Goal: Use online tool/utility: Utilize a website feature to perform a specific function

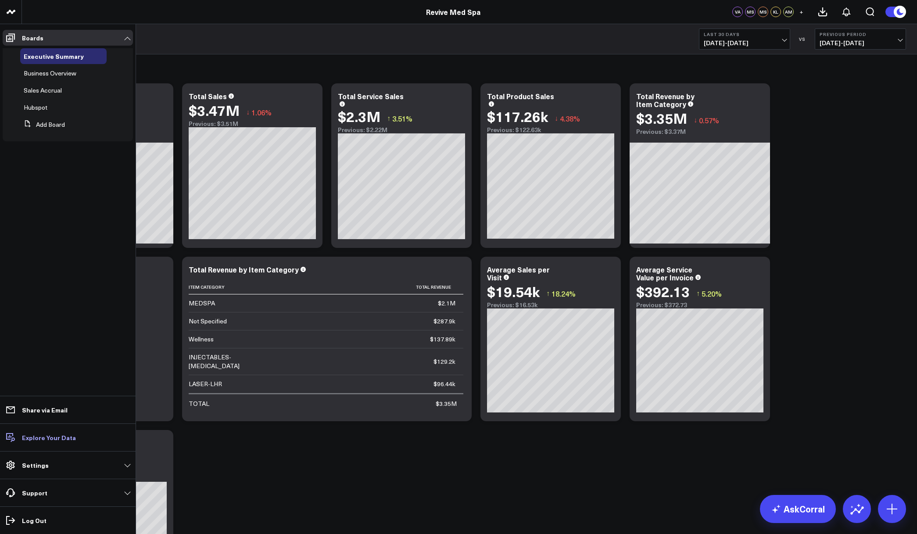
click at [34, 439] on p "Explore Your Data" at bounding box center [49, 437] width 54 height 7
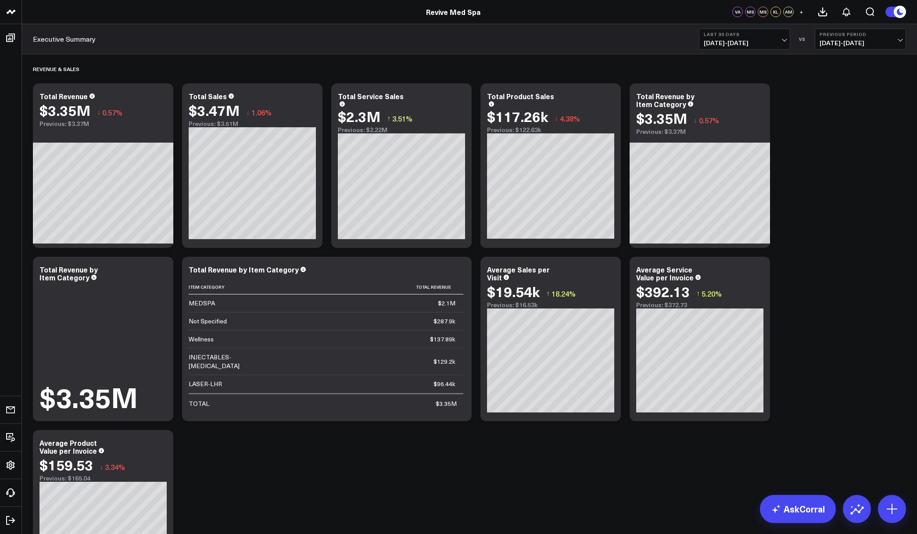
click at [655, 437] on div "Revenue & Sales Modify via AI Copy link to widget Ask support Remove Create lin…" at bounding box center [470, 326] width 882 height 545
click at [891, 512] on icon at bounding box center [892, 509] width 14 height 14
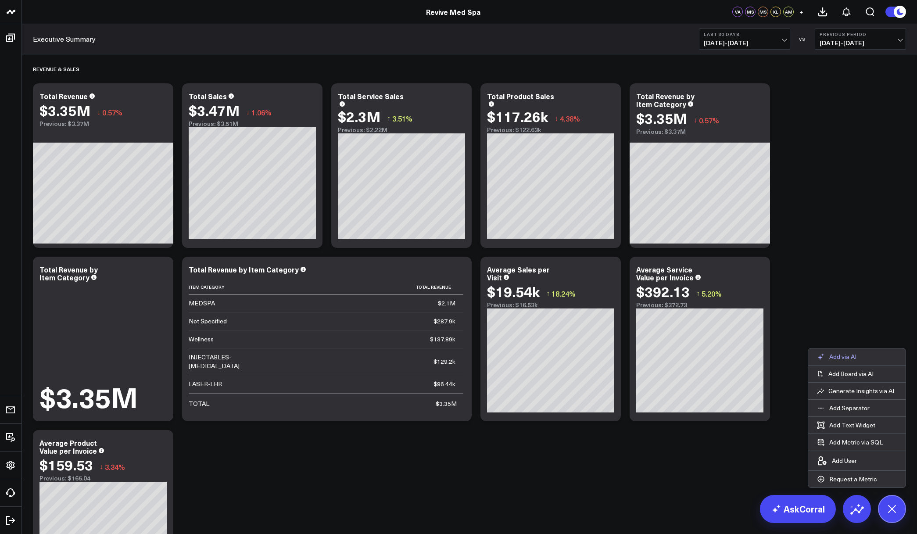
click at [839, 355] on p "Add via AI" at bounding box center [842, 357] width 27 height 8
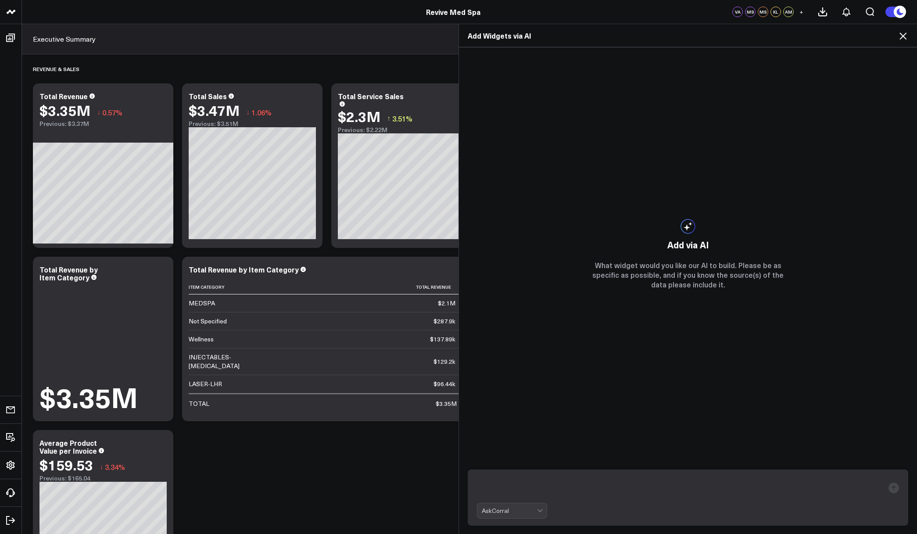
click at [577, 490] on textarea at bounding box center [680, 488] width 407 height 23
type textarea "`"
click at [904, 36] on icon at bounding box center [903, 35] width 7 height 7
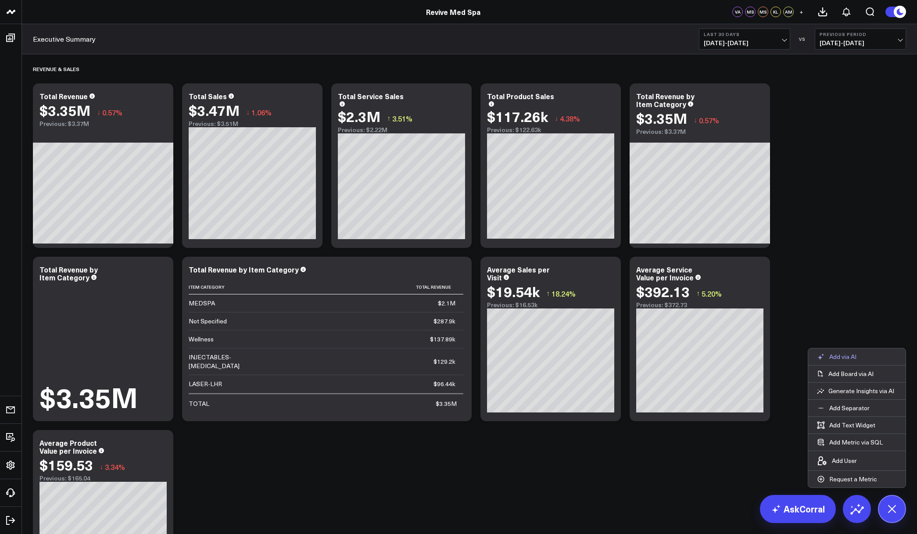
click at [843, 359] on p "Add via AI" at bounding box center [842, 357] width 27 height 8
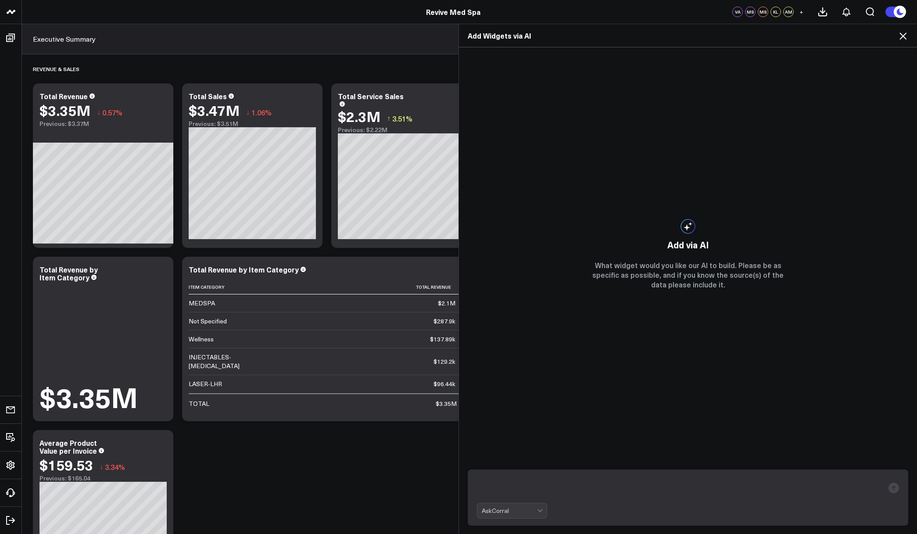
click at [901, 38] on icon at bounding box center [903, 36] width 11 height 11
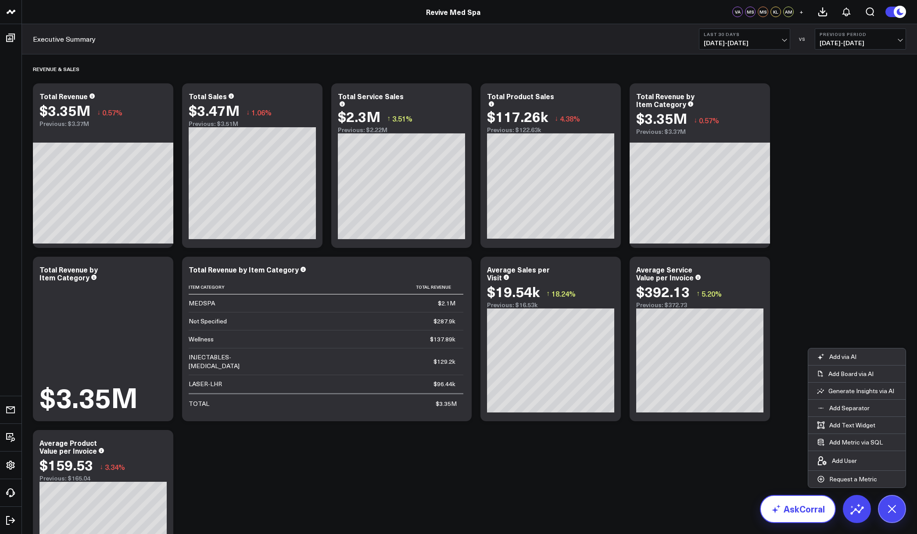
click at [807, 513] on link "AskCorral" at bounding box center [798, 509] width 76 height 28
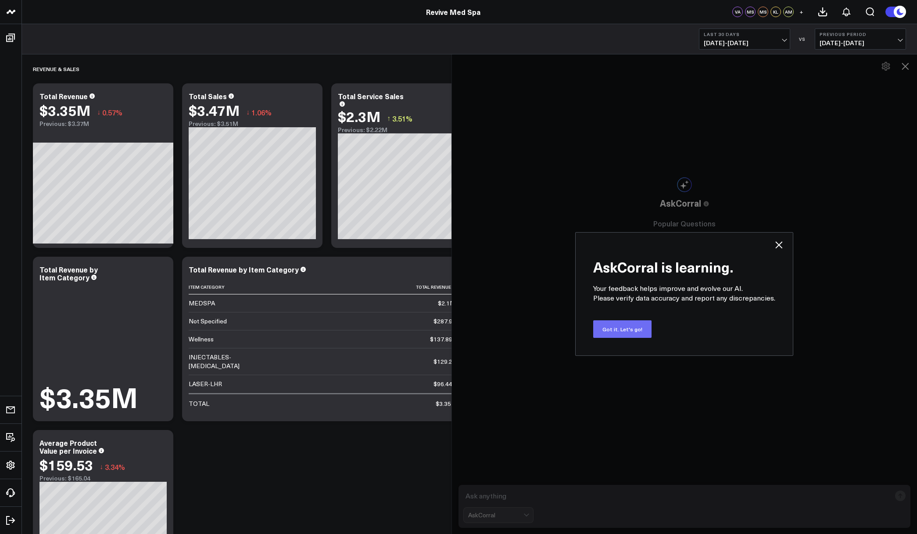
click at [632, 331] on button "Got it. Let's go!" at bounding box center [622, 329] width 58 height 18
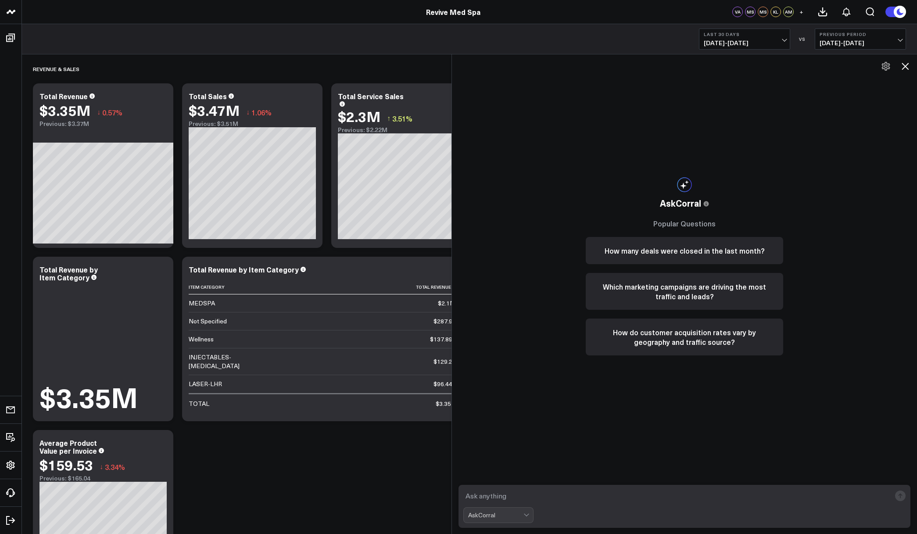
click at [578, 495] on textarea at bounding box center [676, 496] width 427 height 16
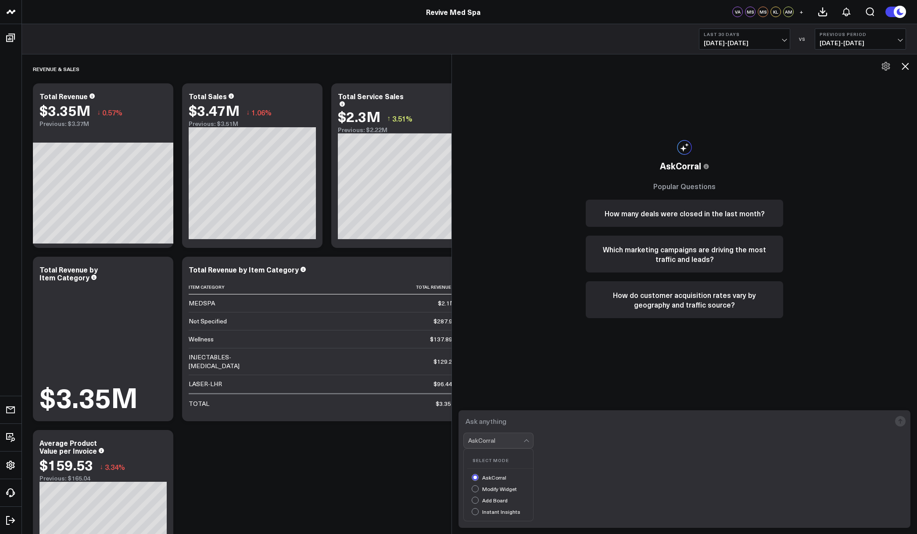
click at [519, 448] on div "AskCorral" at bounding box center [495, 440] width 55 height 15
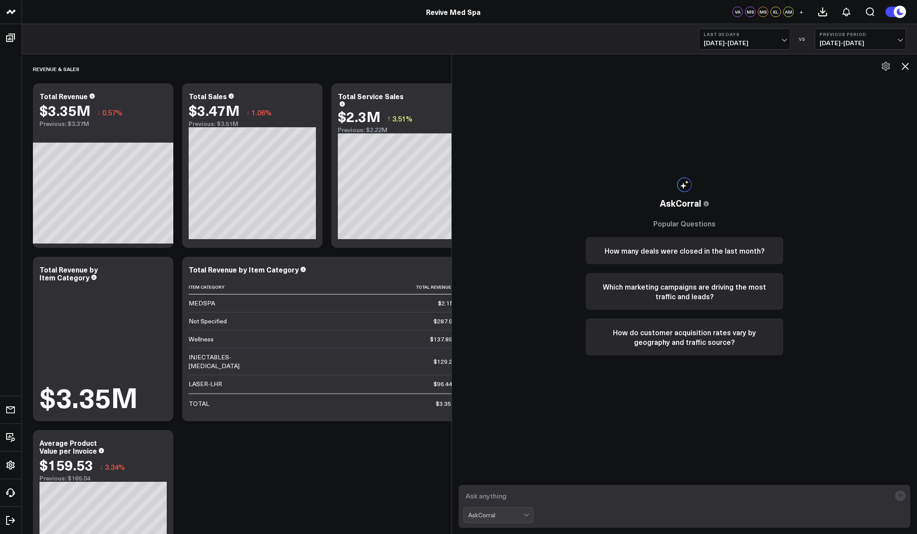
click at [521, 516] on div "AskCorral" at bounding box center [495, 515] width 55 height 7
click at [524, 499] on textarea at bounding box center [676, 496] width 427 height 16
click at [517, 497] on textarea at bounding box center [676, 496] width 427 height 16
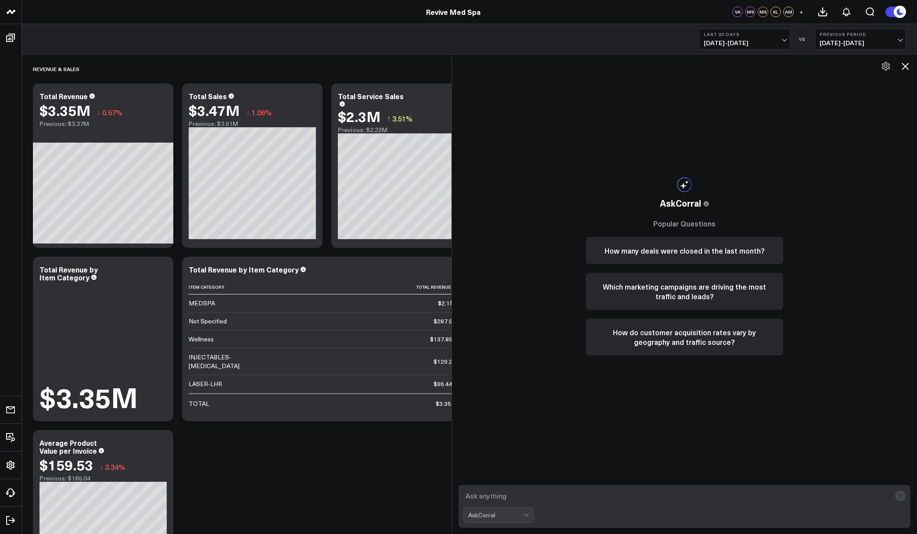
click at [905, 64] on icon at bounding box center [905, 66] width 11 height 11
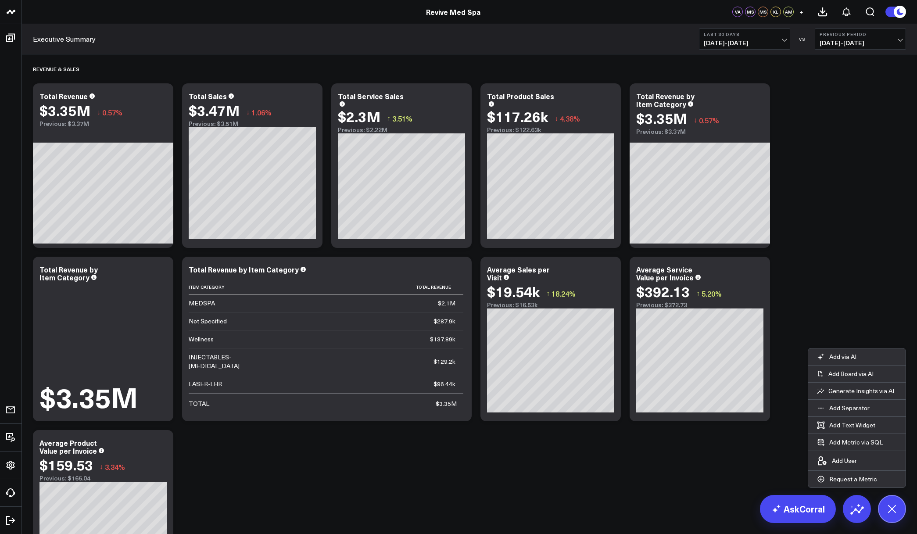
click at [343, 483] on div "Revenue & Sales Modify via AI Copy link to widget Ask support Remove Create lin…" at bounding box center [470, 326] width 882 height 545
click at [744, 507] on div "Revenue & Sales Modify via AI Copy link to widget Ask support Remove Create lin…" at bounding box center [470, 326] width 882 height 545
click at [715, 503] on div "Revenue & Sales Modify via AI Copy link to widget Ask support Remove Create lin…" at bounding box center [470, 326] width 882 height 545
click at [811, 114] on div "Revenue & Sales Modify via AI Copy link to widget Ask support Remove Create lin…" at bounding box center [470, 326] width 882 height 545
click at [865, 14] on icon "Open search" at bounding box center [870, 12] width 11 height 11
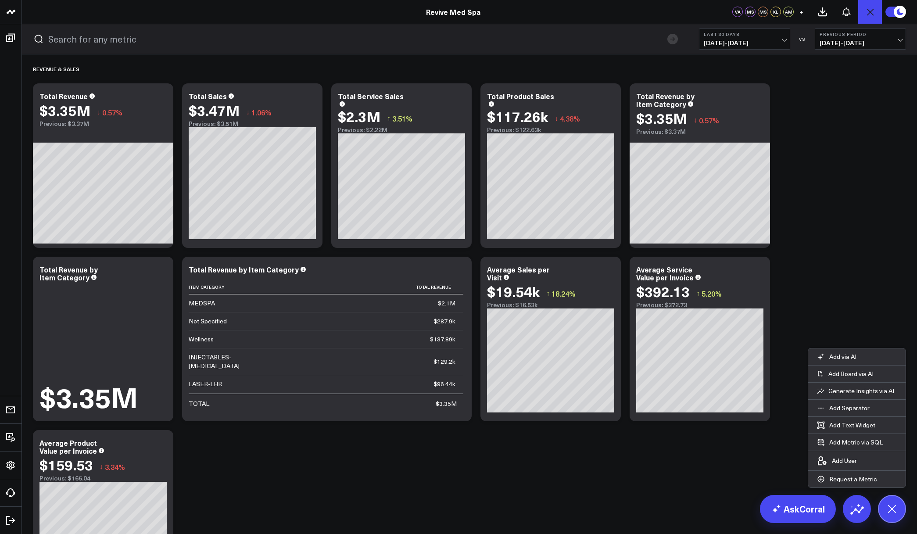
click at [867, 14] on icon "Open search" at bounding box center [870, 12] width 11 height 11
click at [610, 99] on icon at bounding box center [609, 97] width 11 height 11
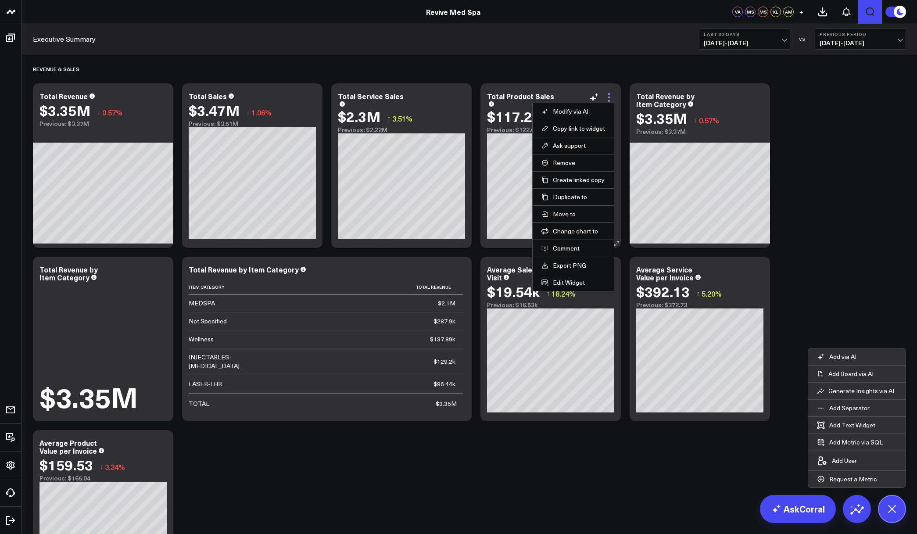
click at [610, 99] on icon at bounding box center [609, 97] width 11 height 11
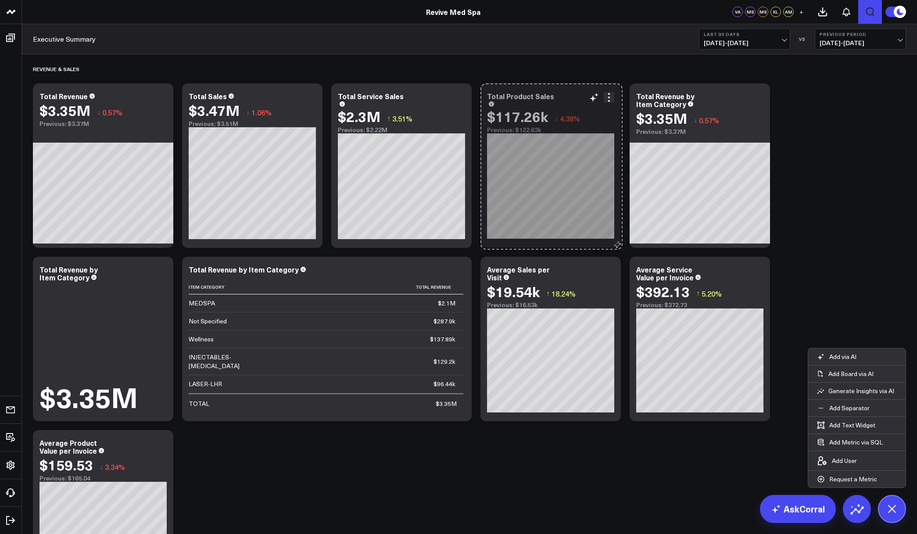
click at [618, 244] on icon at bounding box center [617, 244] width 7 height 7
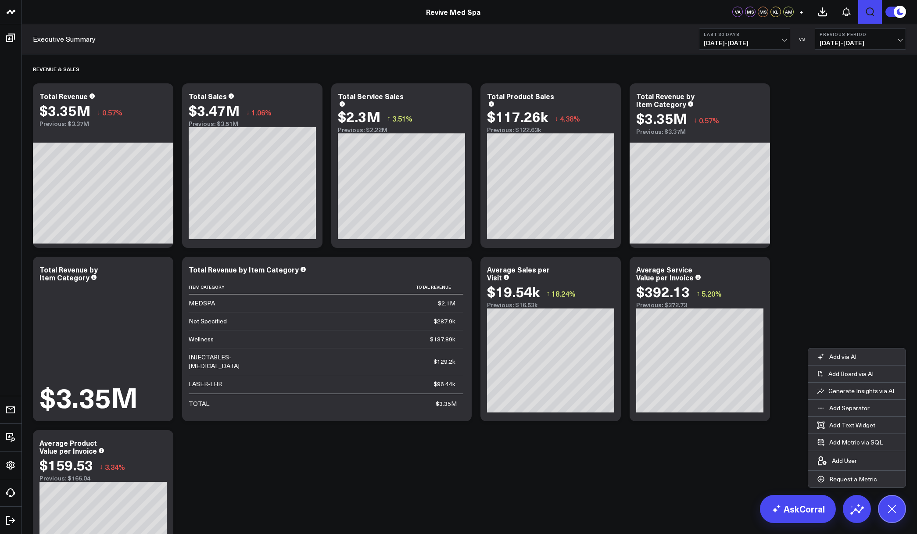
click at [820, 187] on div "Revenue & Sales Modify via AI Copy link to widget Ask support Remove Create lin…" at bounding box center [470, 326] width 882 height 545
click at [890, 499] on button at bounding box center [892, 509] width 28 height 28
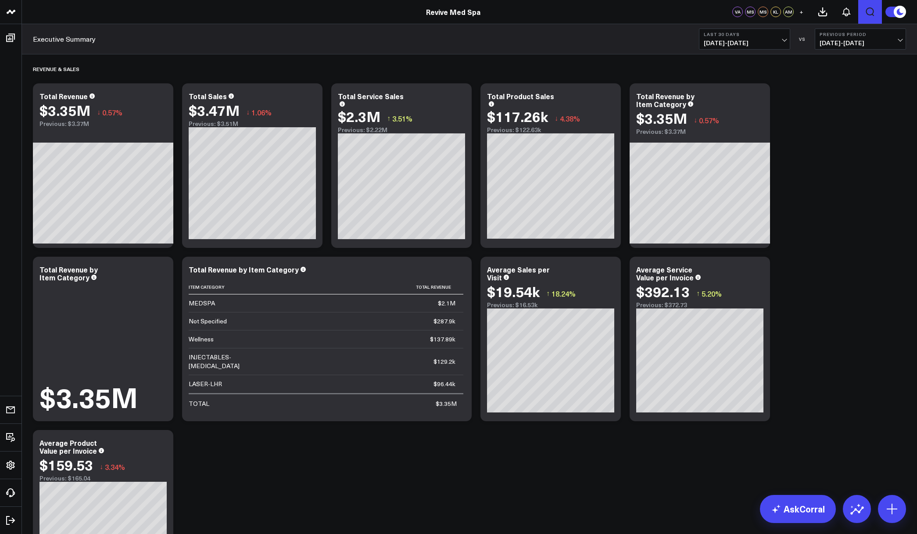
click at [793, 247] on div "Revenue & Sales Modify via AI Copy link to widget Ask support Remove Create lin…" at bounding box center [470, 326] width 882 height 545
